Goal: Task Accomplishment & Management: Complete application form

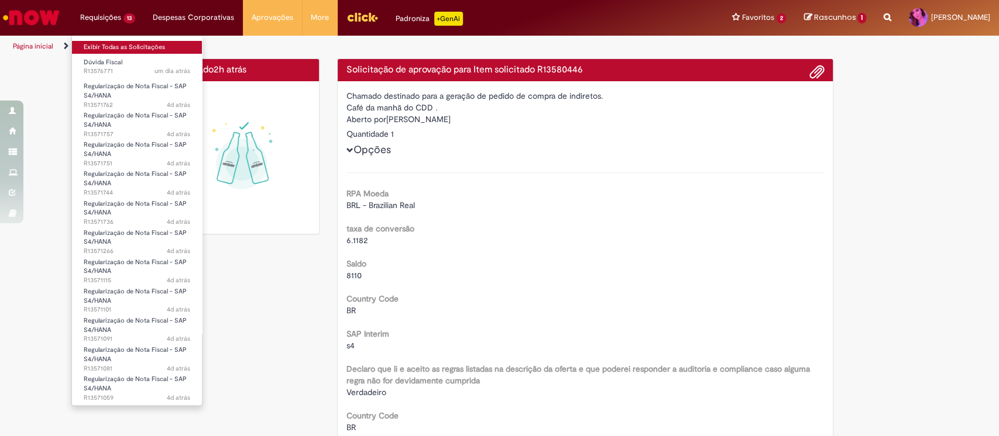
click at [98, 44] on link "Exibir Todas as Solicitações" at bounding box center [137, 47] width 130 height 13
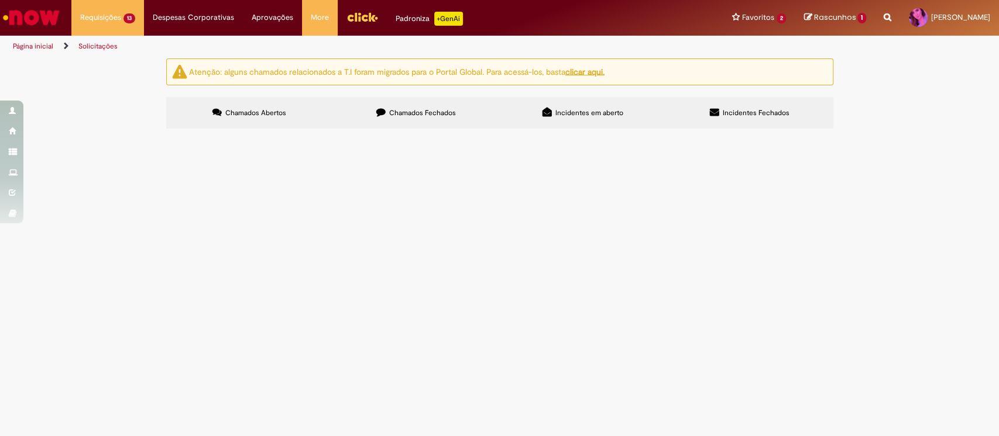
click at [0, 0] on span "Boa tarde! Estou com uma situação de erro de emissão de NF de julho que está ge…" at bounding box center [0, 0] width 0 height 0
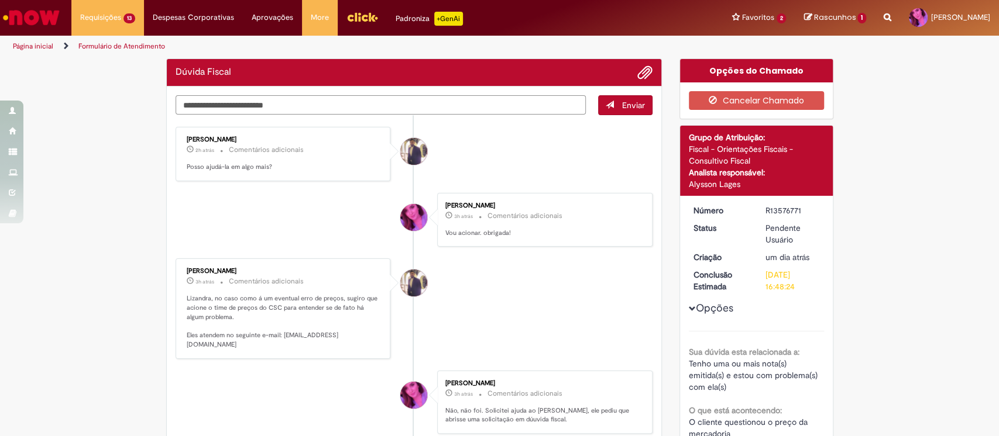
click at [257, 105] on textarea "Digite sua mensagem aqui..." at bounding box center [381, 105] width 411 height 20
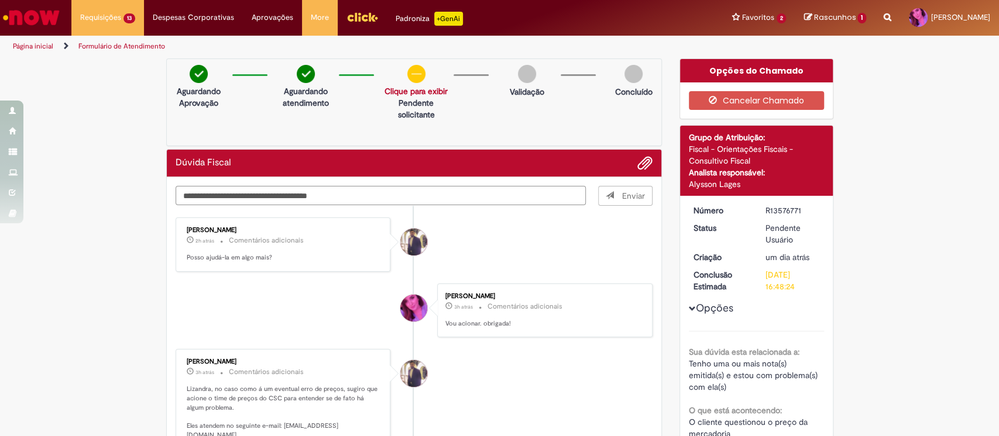
type textarea "**********"
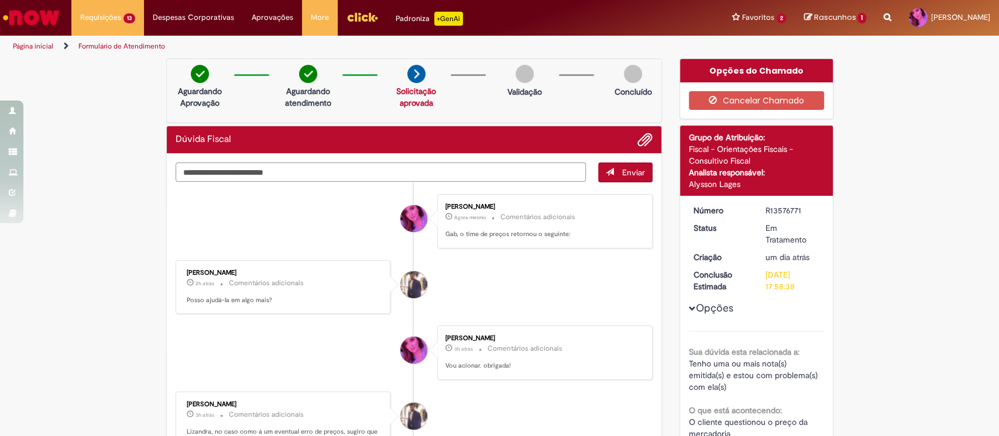
click at [254, 171] on textarea "Digite sua mensagem aqui..." at bounding box center [381, 173] width 411 height 20
paste textarea "**********"
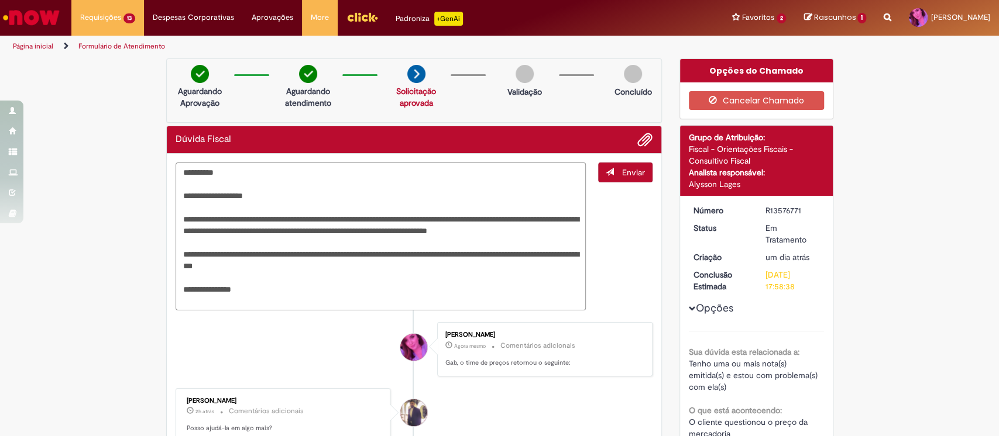
type textarea "**********"
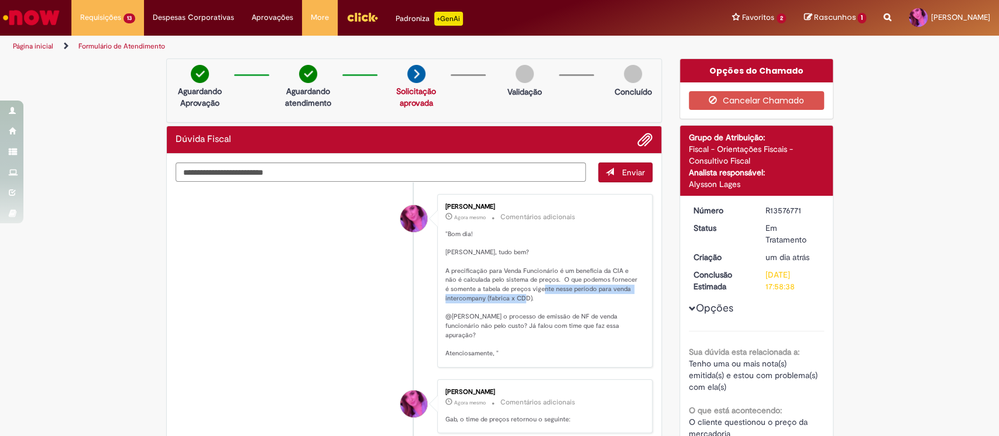
drag, startPoint x: 548, startPoint y: 288, endPoint x: 617, endPoint y: 307, distance: 71.5
click at [617, 307] on p ""Bom dia! Lisandra, tudo bem? A precificação para Venda Funcionário é um benefi…" at bounding box center [542, 294] width 195 height 129
click at [497, 301] on p ""Bom dia! Lisandra, tudo bem? A precificação para Venda Funcionário é um benefi…" at bounding box center [542, 294] width 195 height 129
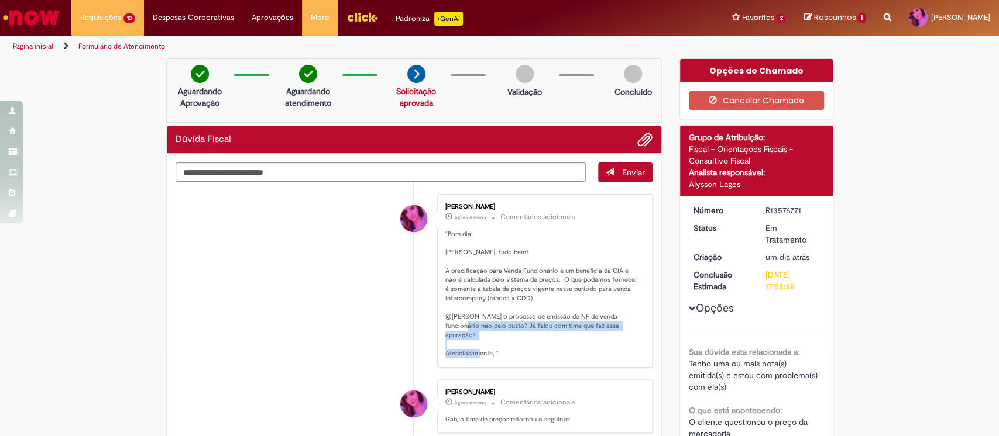
drag, startPoint x: 461, startPoint y: 325, endPoint x: 635, endPoint y: 334, distance: 174.6
click at [635, 334] on div "Lizandra Henriques Silva Agora mesmo Agora mesmo Comentários adicionais "Bom di…" at bounding box center [545, 281] width 208 height 167
click at [531, 333] on p ""Bom dia! Lisandra, tudo bem? A precificação para Venda Funcionário é um benefi…" at bounding box center [542, 294] width 195 height 129
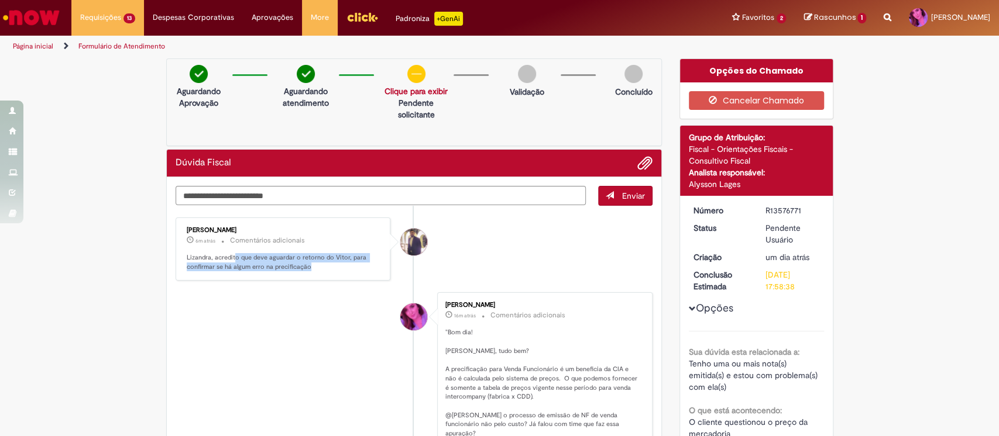
drag, startPoint x: 237, startPoint y: 260, endPoint x: 314, endPoint y: 269, distance: 77.2
click at [314, 269] on p "Lizandra, acredito que deve aguardar o retorno do Vitor, para confirmar se há a…" at bounding box center [284, 262] width 195 height 18
click at [233, 266] on p "Lizandra, acredito que deve aguardar o retorno do Vitor, para confirmar se há a…" at bounding box center [284, 262] width 195 height 18
click at [232, 266] on p "Lizandra, acredito que deve aguardar o retorno do Vitor, para confirmar se há a…" at bounding box center [284, 262] width 195 height 18
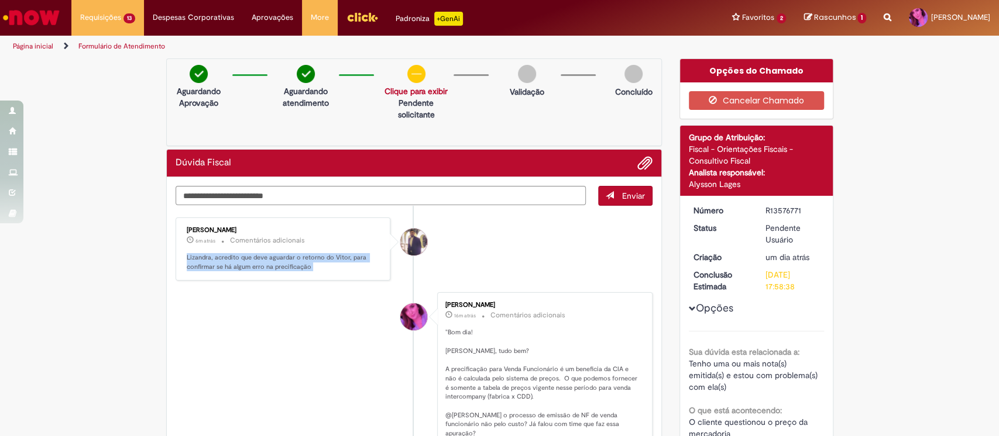
click at [308, 264] on p "Lizandra, acredito que deve aguardar o retorno do Vitor, para confirmar se há a…" at bounding box center [284, 262] width 195 height 18
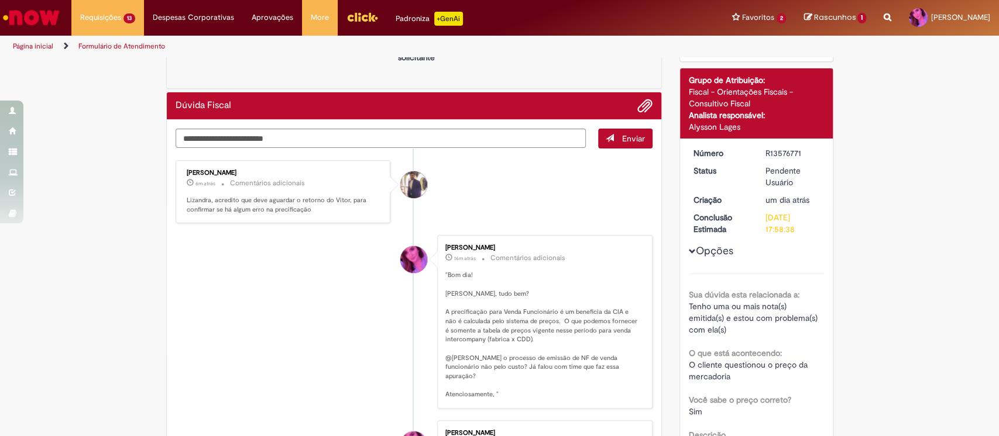
scroll to position [78, 0]
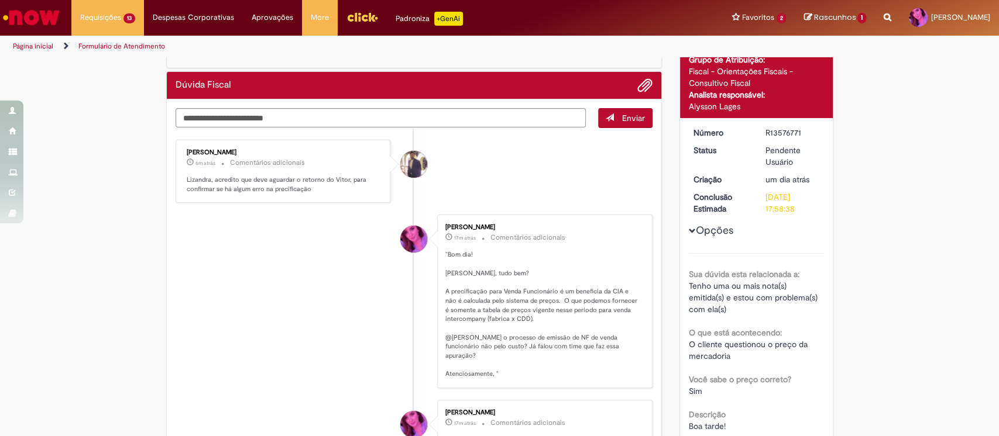
drag, startPoint x: 225, startPoint y: 183, endPoint x: 345, endPoint y: 195, distance: 120.5
click at [345, 195] on div "Gabriel Rodrigues Barao 6m atrás 6 minutos atrás Comentários adicionais Lizandr…" at bounding box center [283, 171] width 208 height 57
click at [274, 189] on p "Lizandra, acredito que deve aguardar o retorno do Vitor, para confirmar se há a…" at bounding box center [284, 185] width 195 height 18
drag, startPoint x: 275, startPoint y: 179, endPoint x: 322, endPoint y: 181, distance: 46.8
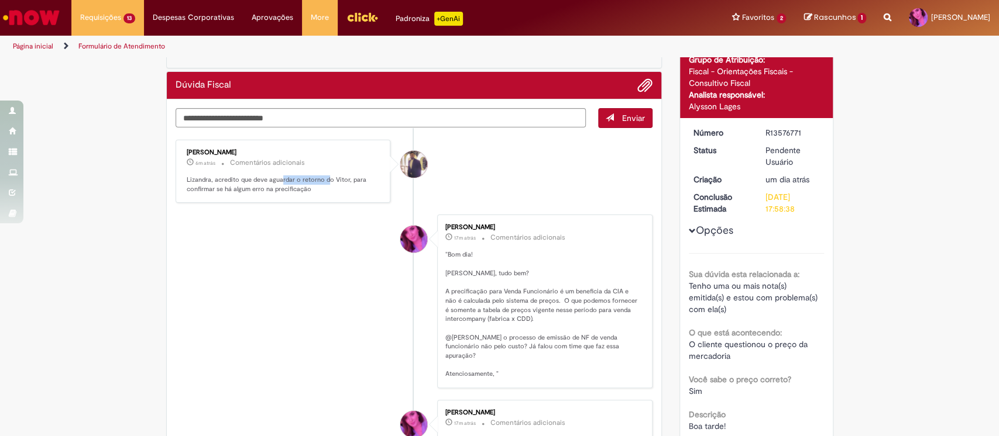
click at [322, 181] on p "Lizandra, acredito que deve aguardar o retorno do Vitor, para confirmar se há a…" at bounding box center [284, 185] width 195 height 18
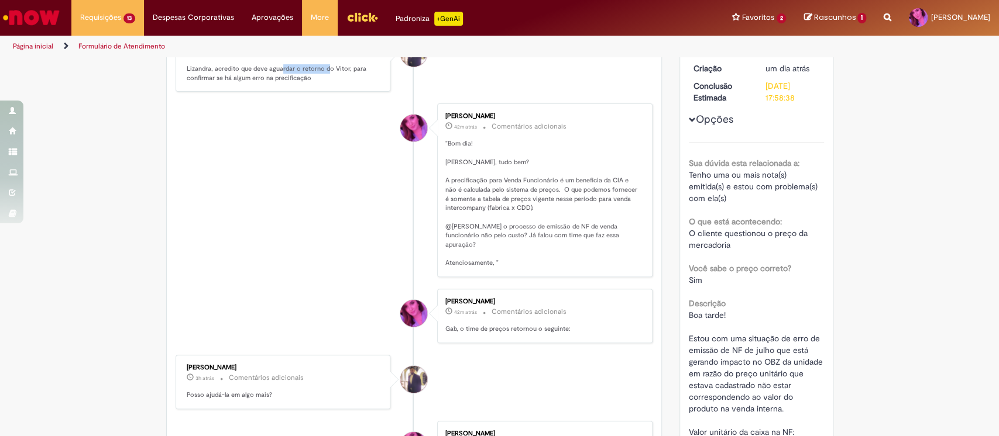
scroll to position [0, 0]
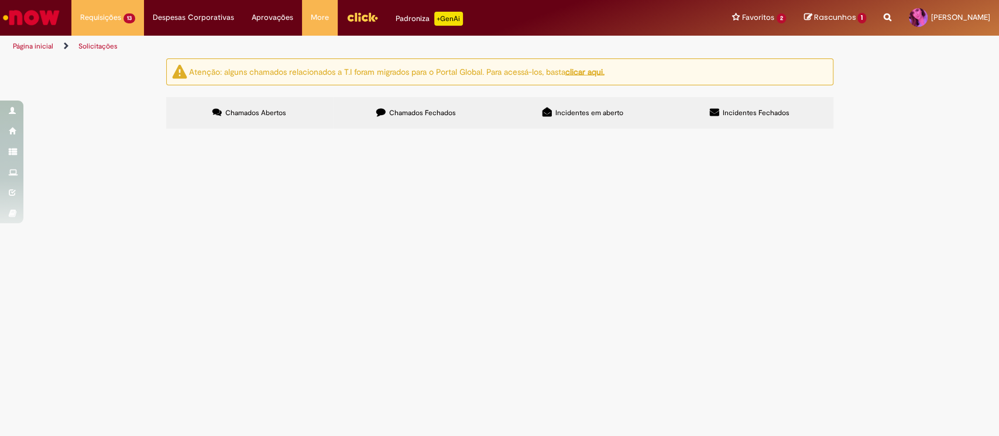
click at [42, 22] on img "Ir para a Homepage" at bounding box center [31, 17] width 60 height 23
click at [36, 43] on link "Página inicial" at bounding box center [33, 46] width 40 height 9
click at [50, 19] on img "Ir para a Homepage" at bounding box center [31, 17] width 60 height 23
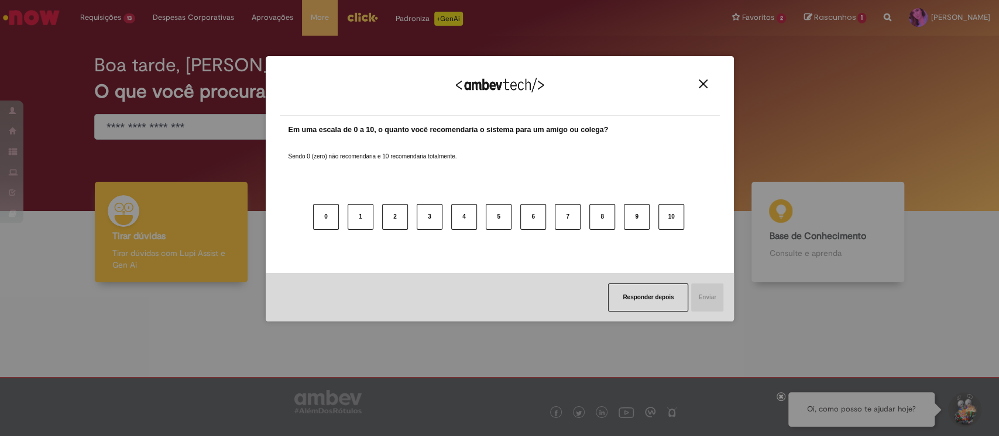
click at [174, 127] on div "Agradecemos seu feedback! Em uma escala de 0 a 10, o quanto você recomendaria o…" at bounding box center [499, 218] width 999 height 436
click at [703, 79] on button "Close" at bounding box center [703, 84] width 16 height 10
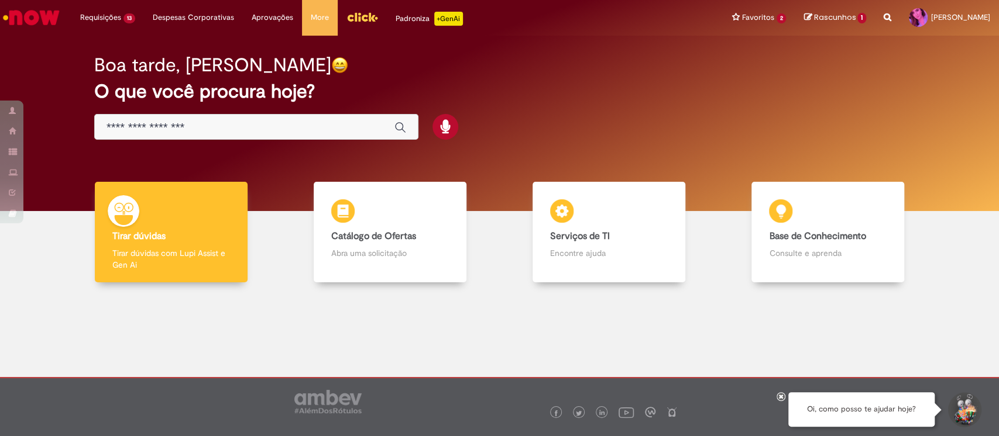
click at [187, 121] on input "Basta digitar aqui" at bounding box center [244, 127] width 276 height 13
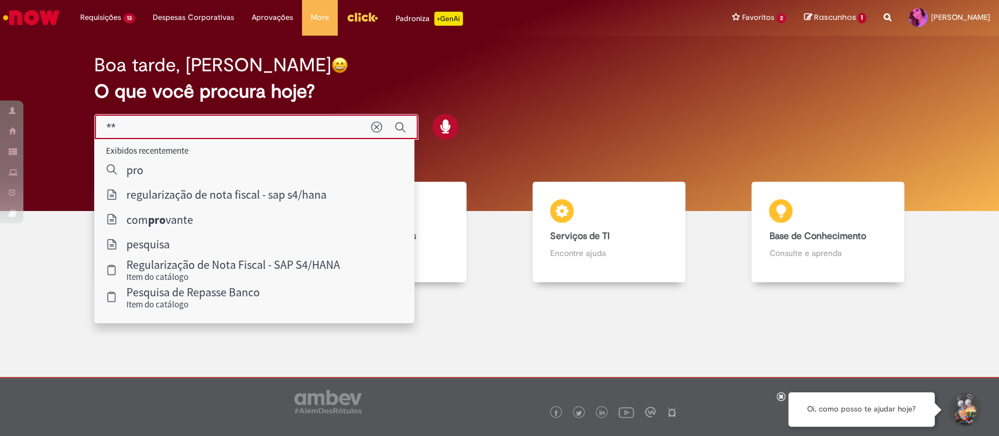
type input "*"
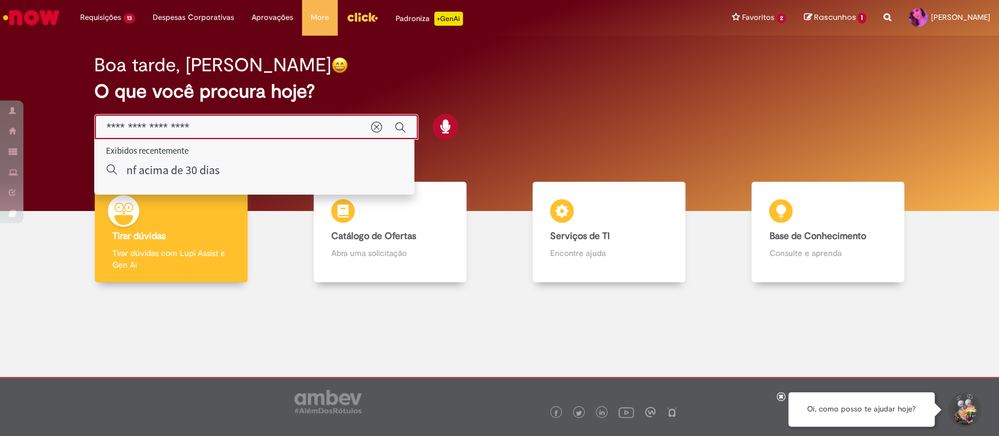
type input "**********"
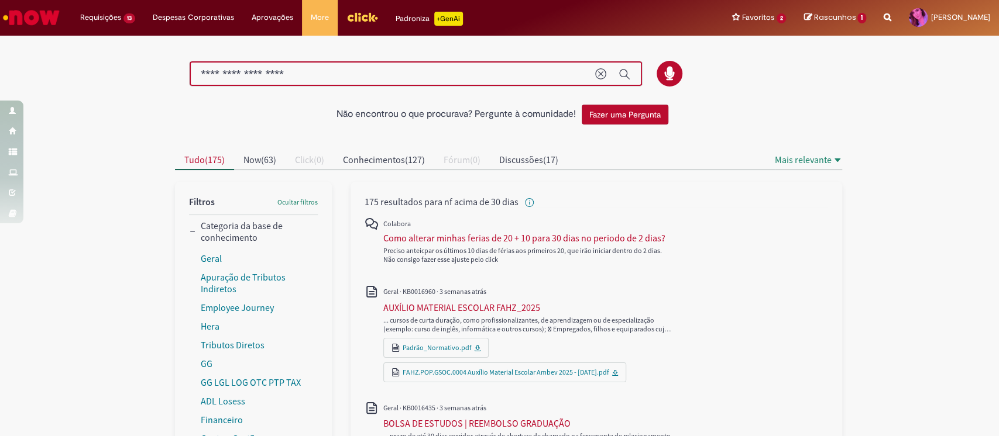
click at [201, 74] on input "**********" at bounding box center [392, 74] width 382 height 13
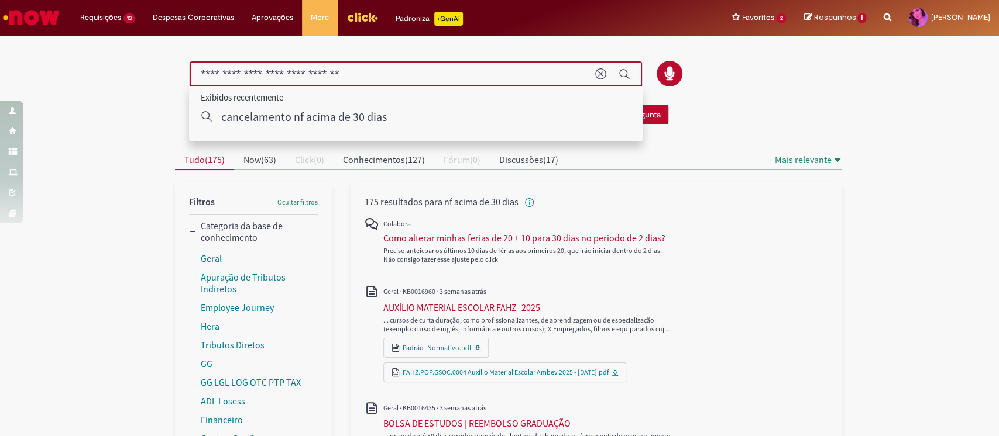
type input "**********"
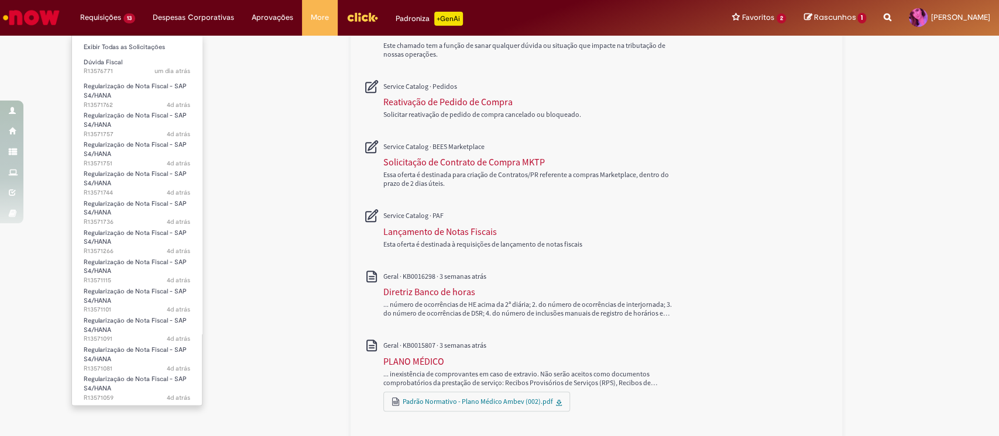
scroll to position [544, 0]
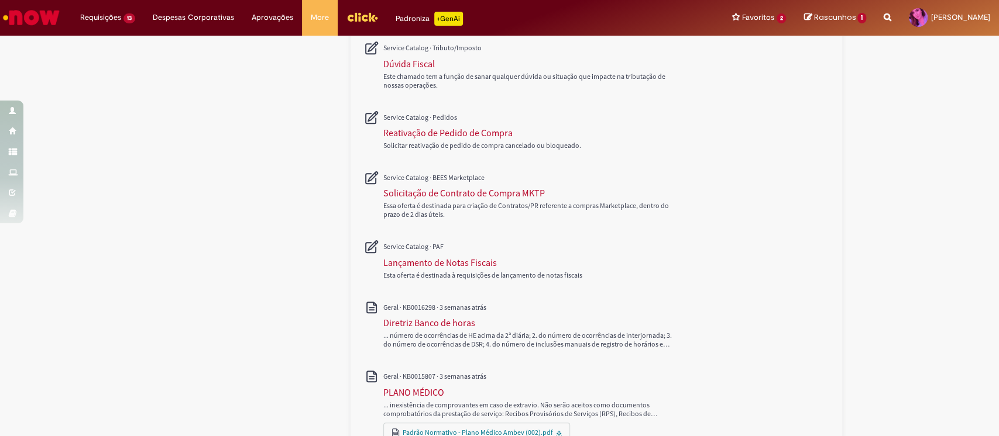
click at [61, 21] on img "Ir para a Homepage" at bounding box center [31, 17] width 60 height 23
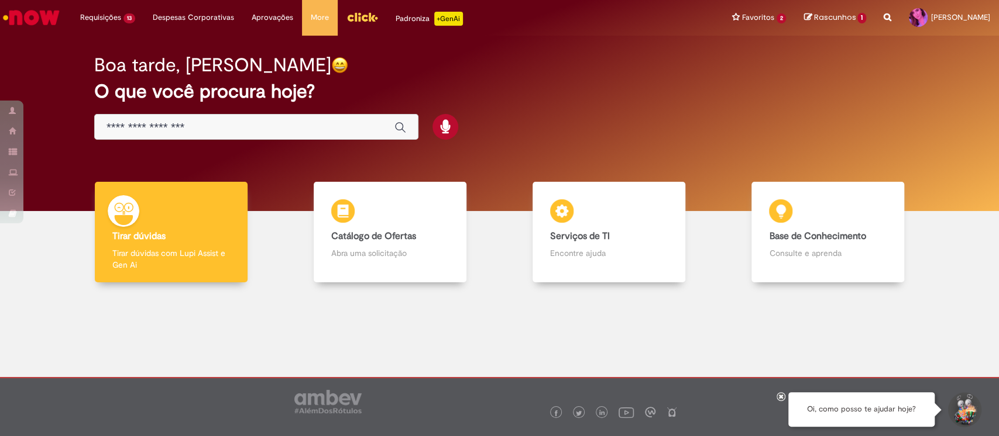
click at [188, 136] on div "Global" at bounding box center [256, 127] width 324 height 26
click at [155, 126] on input "Basta digitar aqui" at bounding box center [244, 127] width 276 height 13
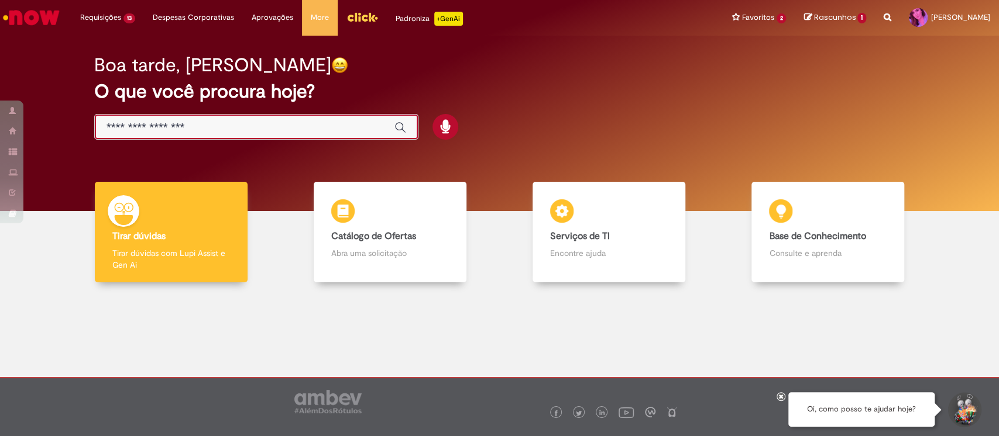
click at [155, 126] on input "Basta digitar aqui" at bounding box center [244, 127] width 276 height 13
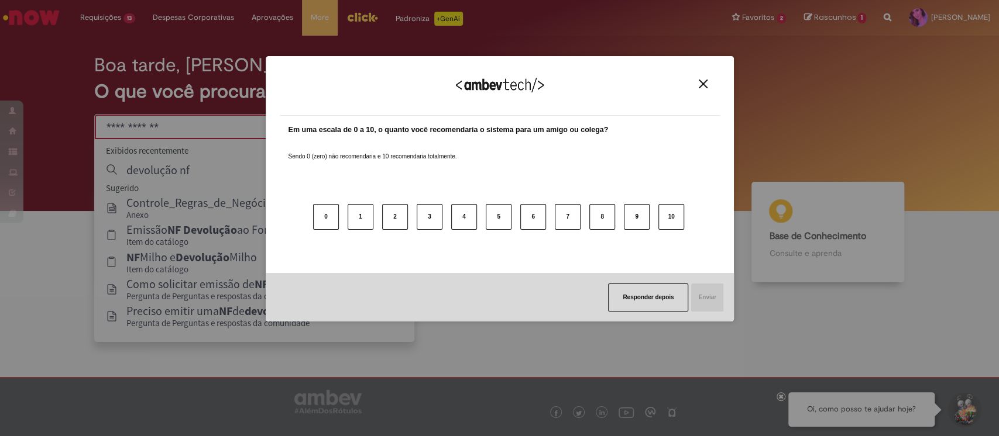
click at [207, 184] on div "Agradecemos seu feedback! Em uma escala de 0 a 10, o quanto você recomendaria o…" at bounding box center [499, 218] width 999 height 436
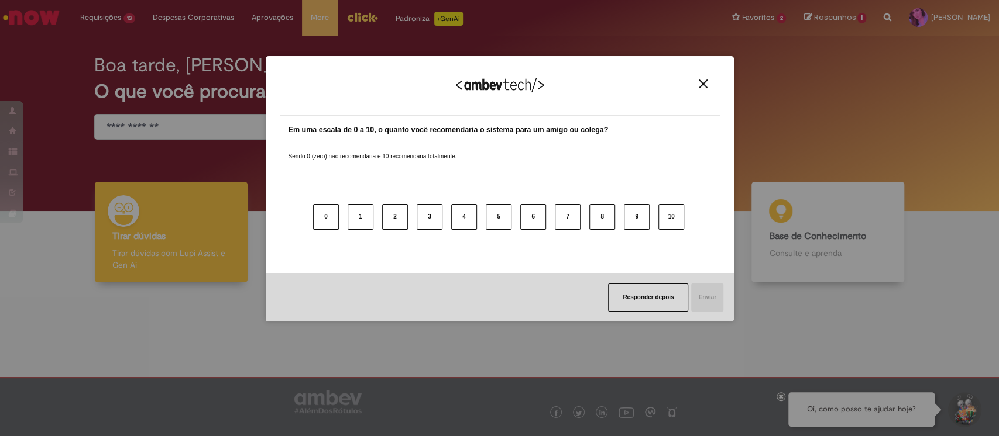
click at [184, 128] on div "Agradecemos seu feedback! Em uma escala de 0 a 10, o quanto você recomendaria o…" at bounding box center [499, 218] width 999 height 436
click at [704, 80] on img "Close" at bounding box center [703, 84] width 9 height 9
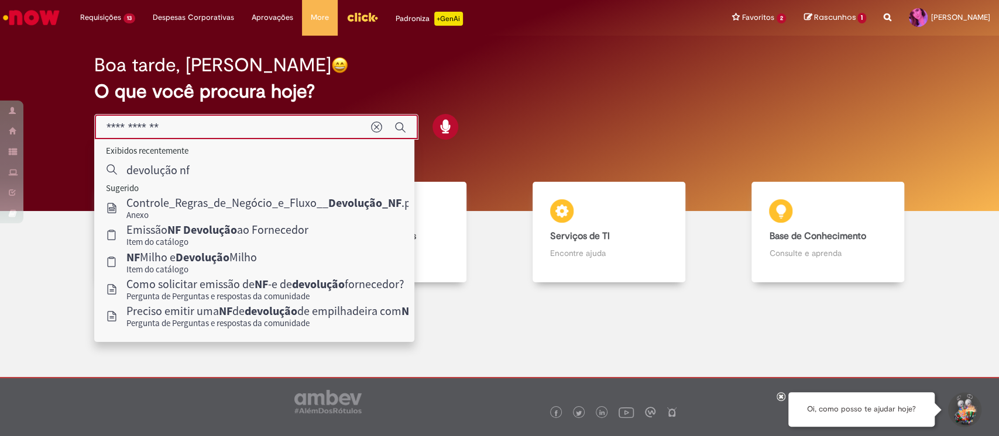
click at [258, 128] on input "**********" at bounding box center [232, 127] width 253 height 13
click at [185, 129] on input "**********" at bounding box center [232, 127] width 253 height 13
drag, startPoint x: 185, startPoint y: 129, endPoint x: 160, endPoint y: 129, distance: 24.6
click at [160, 129] on input "**********" at bounding box center [232, 127] width 253 height 13
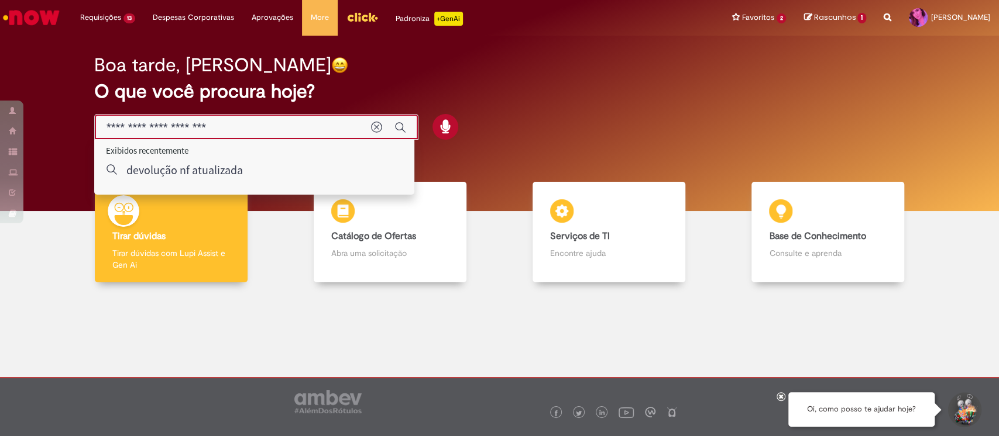
type input "**********"
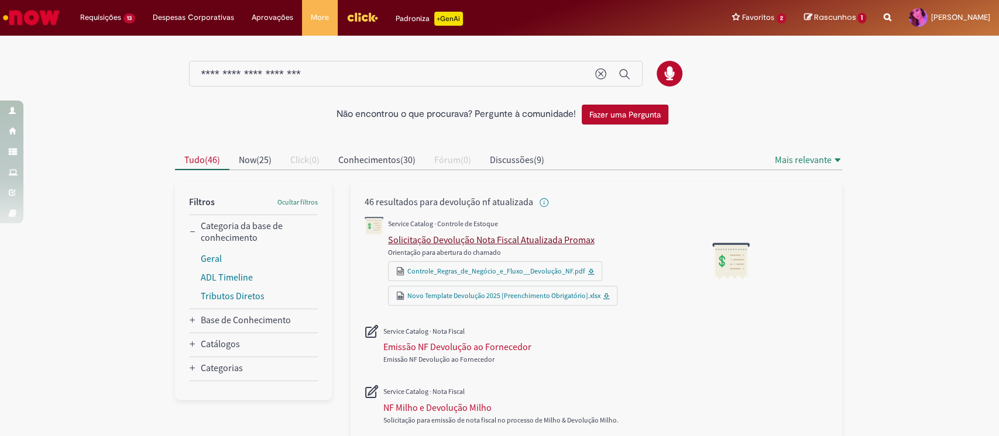
click at [515, 242] on div "Solicitação Devolução Nota Fiscal Atualizada Promax" at bounding box center [491, 240] width 207 height 12
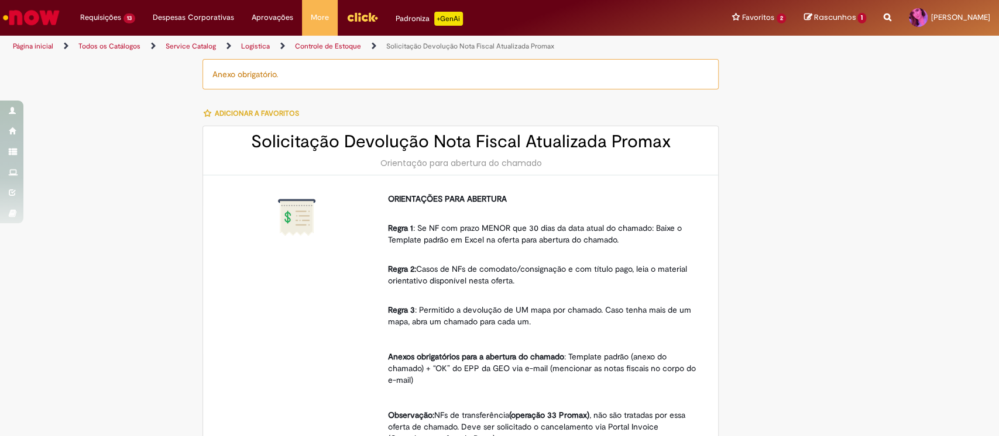
type input "********"
type input "**********"
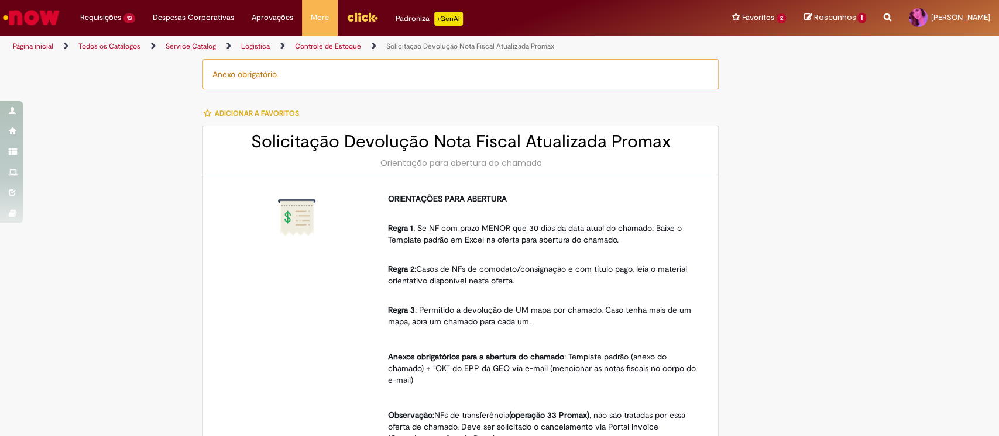
type input "****"
type input "**********"
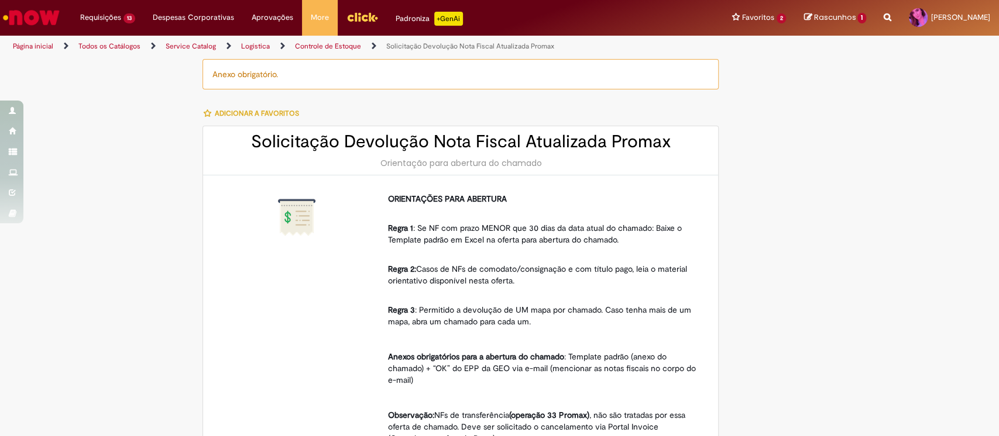
type input "**********"
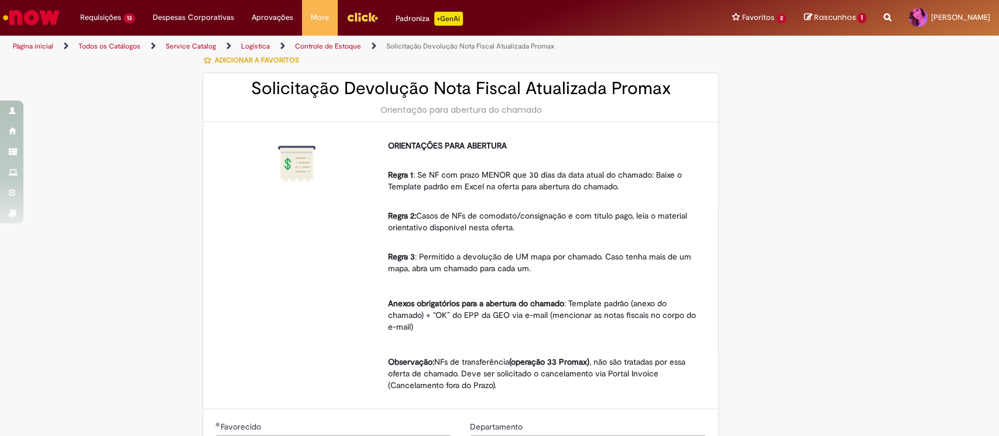
scroll to position [78, 0]
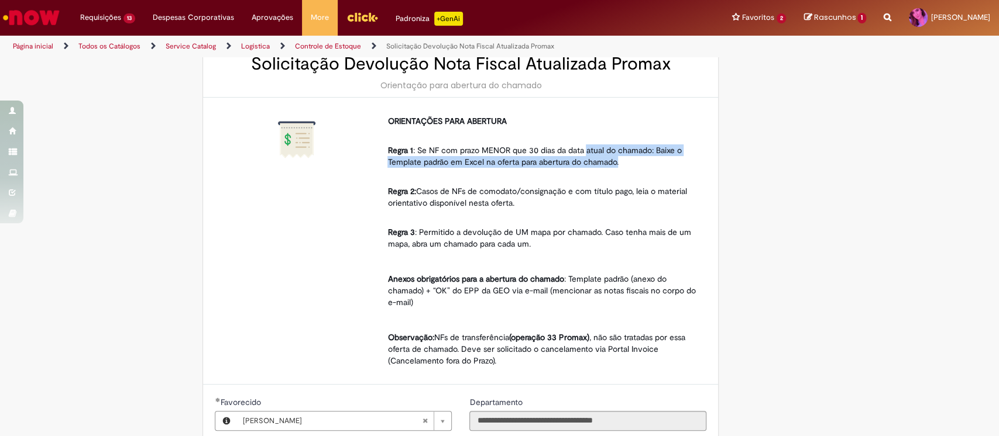
drag, startPoint x: 616, startPoint y: 150, endPoint x: 628, endPoint y: 166, distance: 20.0
click at [628, 166] on p "Regra 1 : Se NF com prazo MENOR que 30 dias da data atual do chamado: Baixe o T…" at bounding box center [542, 150] width 310 height 35
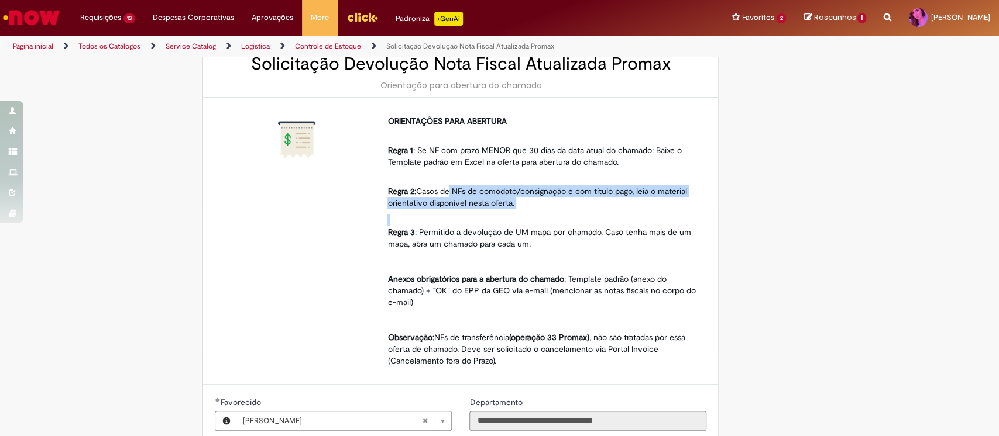
drag, startPoint x: 442, startPoint y: 191, endPoint x: 688, endPoint y: 208, distance: 246.9
click at [688, 208] on div "ORIENTAÇÕES PARA ABERTURA Regra 1 : Se NF com prazo MENOR que 30 dias da data a…" at bounding box center [542, 241] width 310 height 252
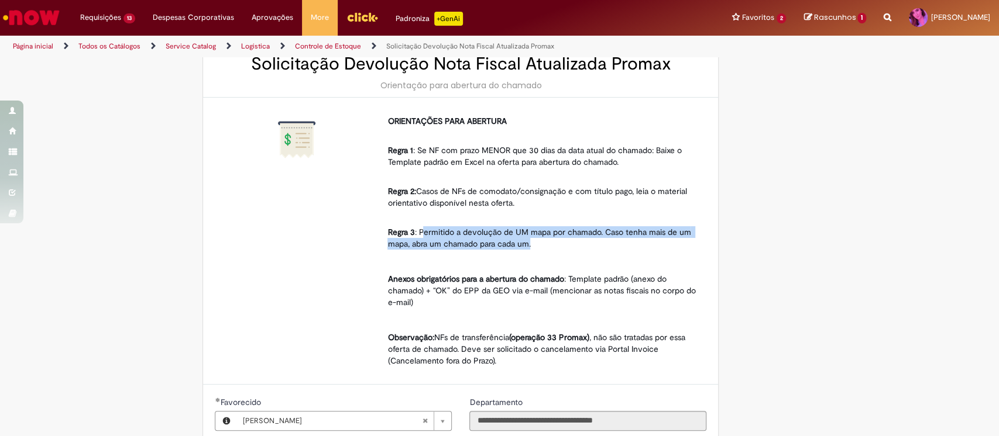
drag, startPoint x: 419, startPoint y: 233, endPoint x: 682, endPoint y: 246, distance: 263.0
click at [682, 246] on p "Regra 3 : Permitido a devolução de UM mapa por chamado. Caso tenha mais de um m…" at bounding box center [542, 232] width 310 height 35
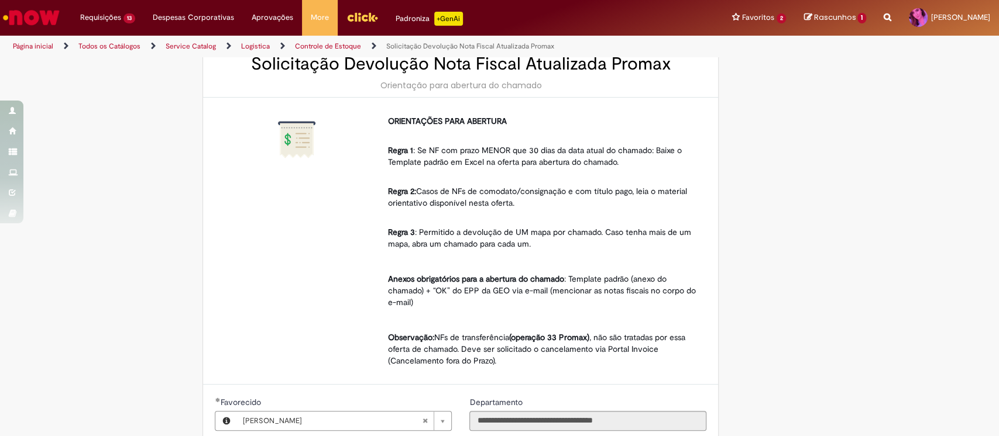
click at [512, 266] on p at bounding box center [542, 262] width 310 height 12
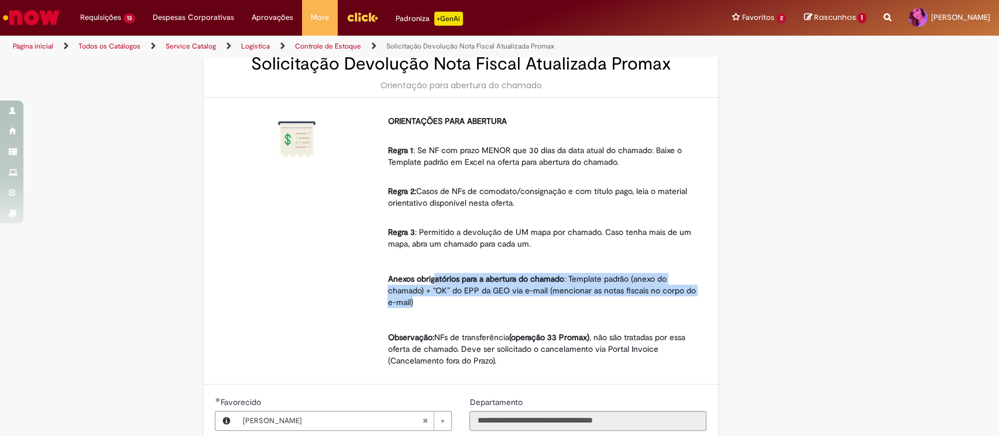
drag, startPoint x: 435, startPoint y: 279, endPoint x: 708, endPoint y: 307, distance: 274.6
click at [708, 307] on div "ORIENTAÇÕES PARA ABERTURA Regra 1 : Se NF com prazo MENOR que 30 dias da data a…" at bounding box center [460, 241] width 515 height 287
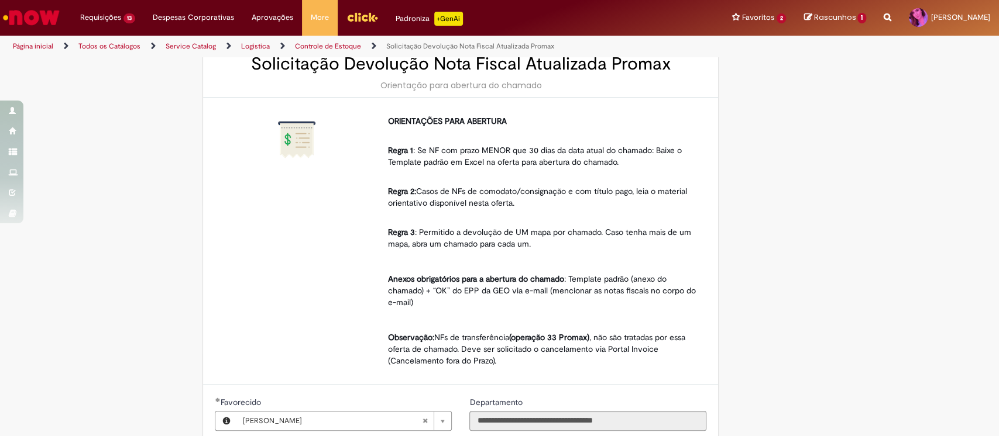
click at [487, 339] on p "Observação: NFs de transferência (operação 33 Promax) , não são tratadas por es…" at bounding box center [542, 349] width 310 height 35
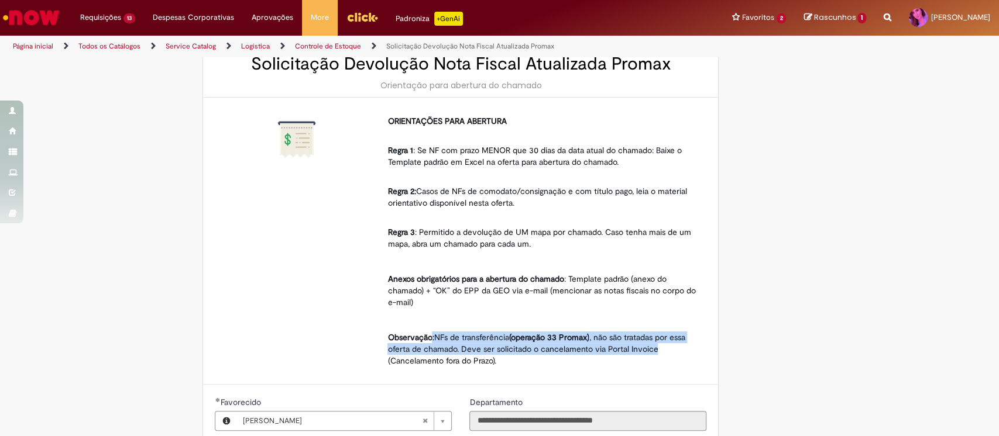
drag, startPoint x: 425, startPoint y: 333, endPoint x: 722, endPoint y: 353, distance: 297.9
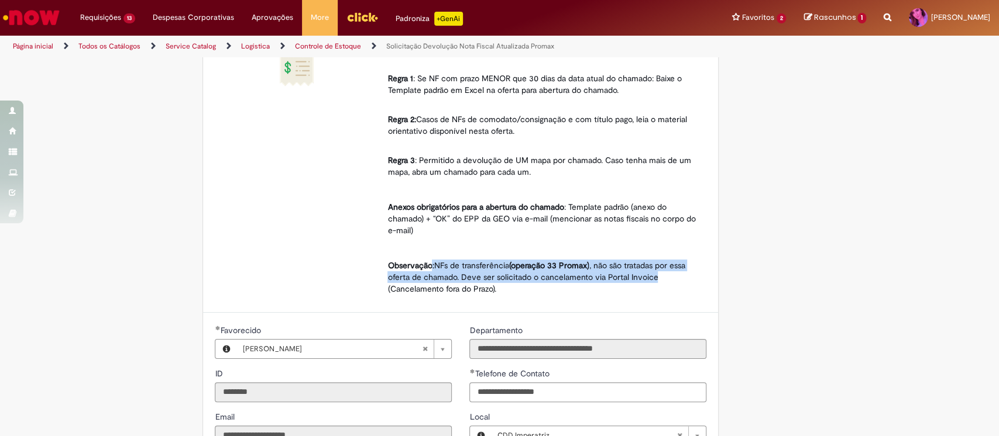
scroll to position [234, 0]
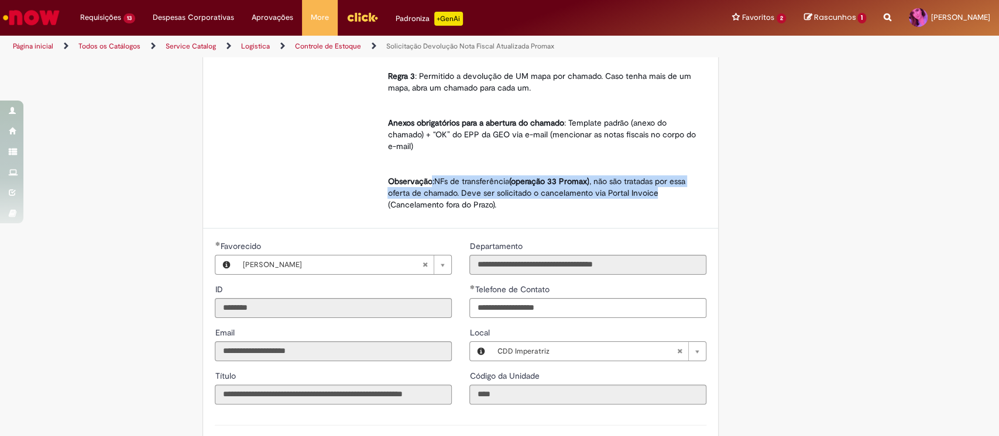
click at [442, 194] on p "Observação: NFs de transferência (operação 33 Promax) , não são tratadas por es…" at bounding box center [542, 193] width 310 height 35
drag, startPoint x: 600, startPoint y: 180, endPoint x: 665, endPoint y: 200, distance: 68.6
click at [665, 200] on p "Observação: NFs de transferência (operação 33 Promax) , não são tratadas por es…" at bounding box center [542, 193] width 310 height 35
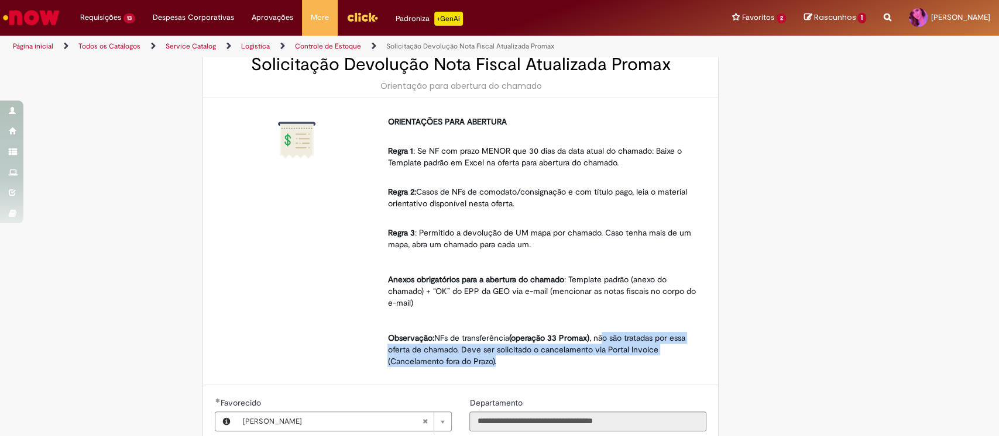
scroll to position [53, 0]
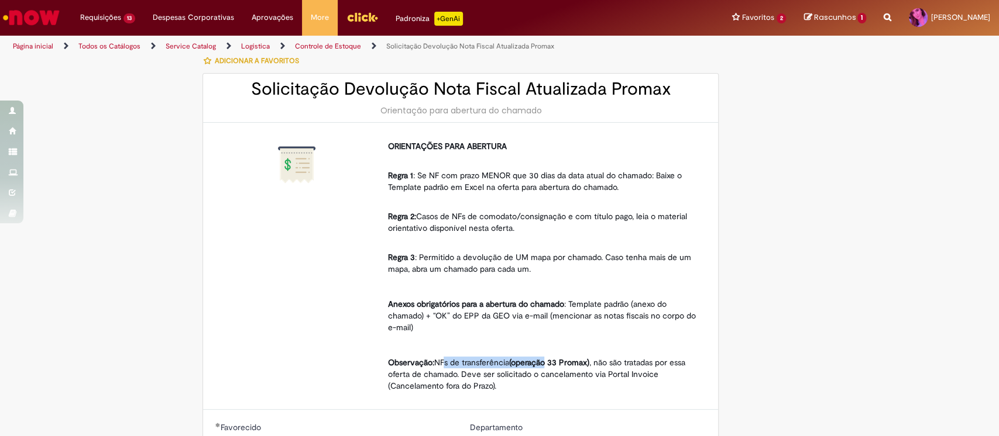
drag, startPoint x: 438, startPoint y: 360, endPoint x: 543, endPoint y: 353, distance: 105.5
click at [543, 353] on div "ORIENTAÇÕES PARA ABERTURA Regra 1 : Se NF com prazo MENOR que 30 dias da data a…" at bounding box center [542, 266] width 310 height 252
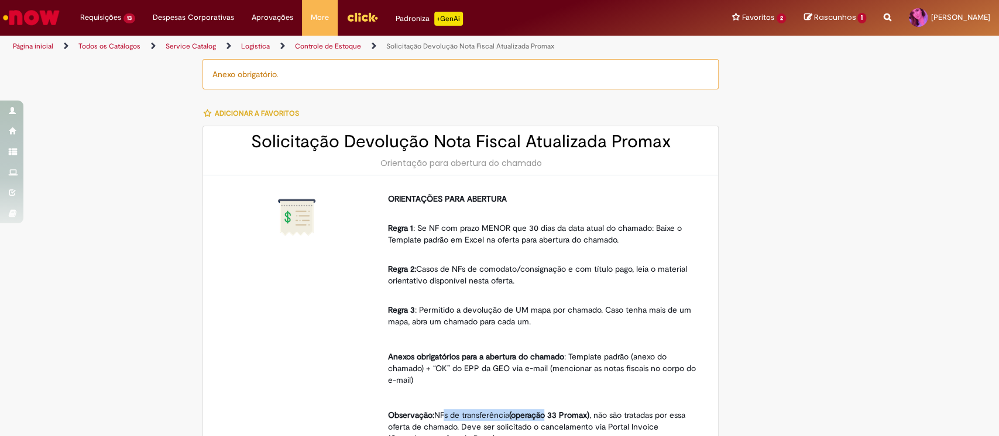
scroll to position [0, 0]
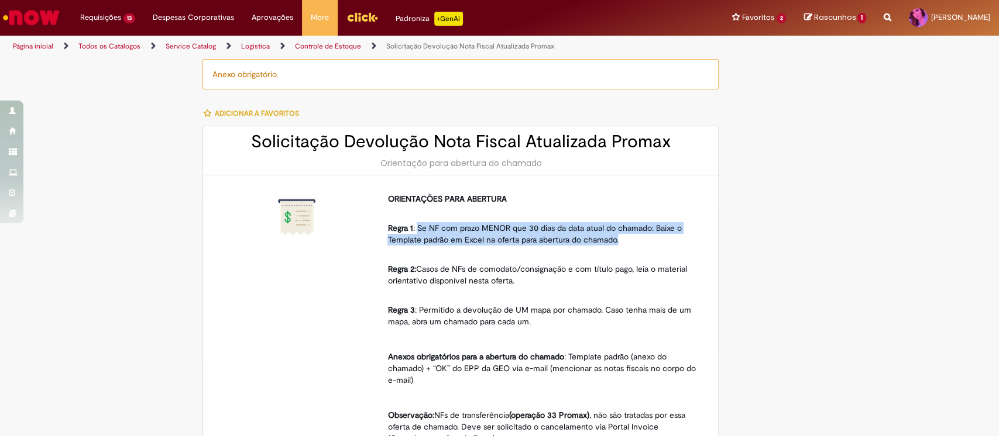
drag, startPoint x: 412, startPoint y: 226, endPoint x: 638, endPoint y: 236, distance: 226.1
click at [638, 235] on p "Regra 1 : Se NF com prazo MENOR que 30 dias da data atual do chamado: Baixe o T…" at bounding box center [542, 228] width 310 height 35
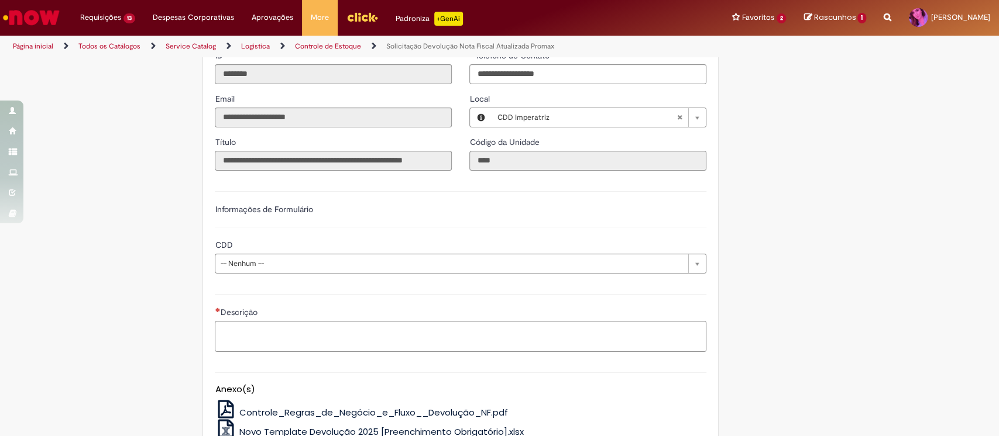
scroll to position [599, 0]
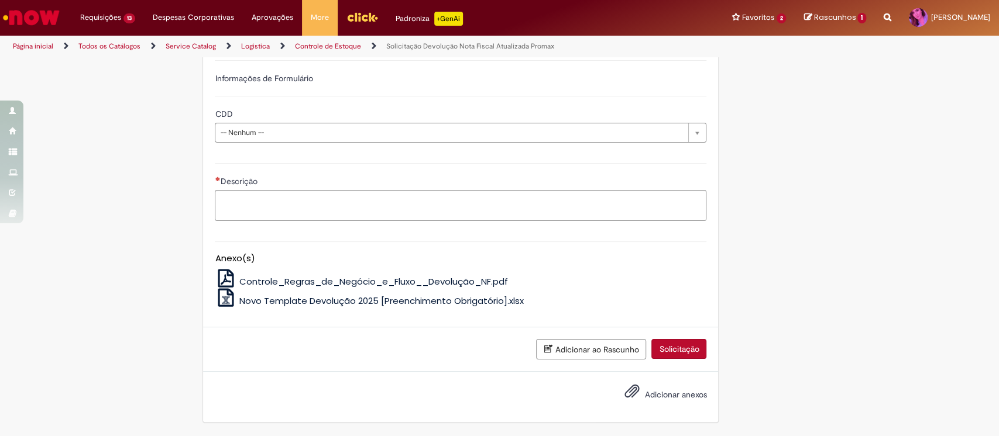
click at [290, 303] on span "Novo Template Devolução 2025 [Preenchimento Obrigatório].xlsx" at bounding box center [381, 301] width 284 height 12
click at [336, 280] on span "Controle_Regras_de_Negócio_e_Fluxo__Devolução_NF.pdf" at bounding box center [373, 282] width 269 height 12
